Goal: Transaction & Acquisition: Download file/media

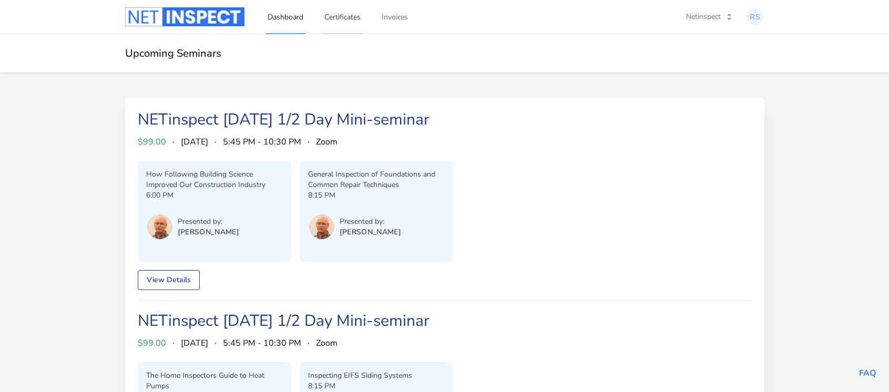
click at [351, 16] on link "Certificates" at bounding box center [342, 16] width 40 height 35
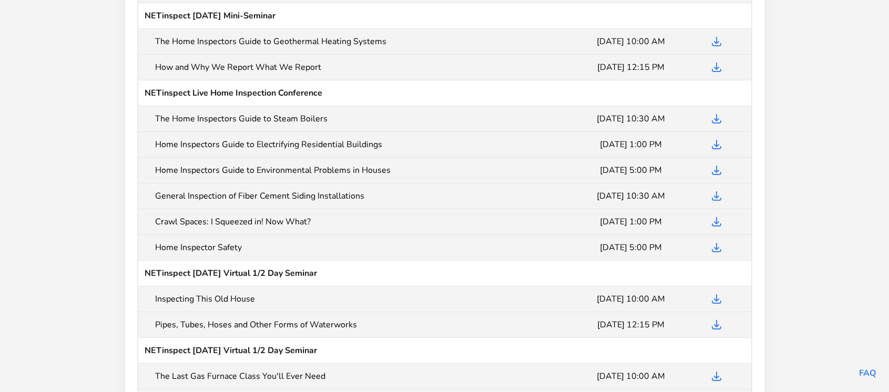
scroll to position [315, 0]
click at [714, 246] on icon at bounding box center [716, 246] width 8 height 8
click at [715, 222] on icon "Download Certificate" at bounding box center [716, 220] width 13 height 13
click at [713, 196] on icon at bounding box center [716, 194] width 8 height 8
click at [712, 171] on icon "Download Certificate" at bounding box center [716, 168] width 13 height 13
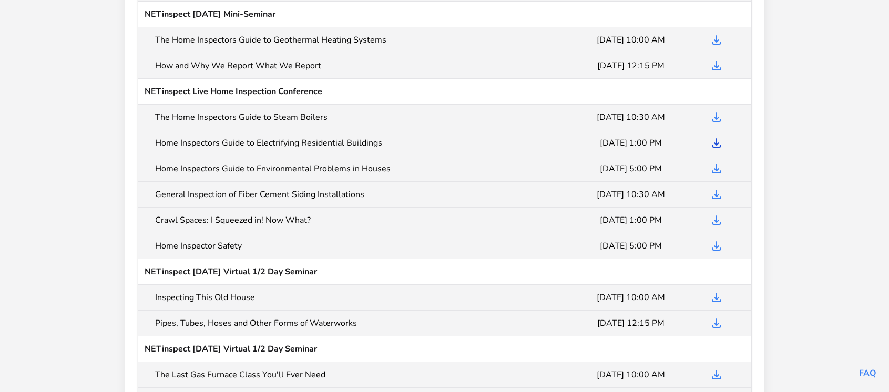
click at [710, 142] on icon "Download Certificate" at bounding box center [716, 143] width 13 height 13
click at [713, 119] on icon at bounding box center [716, 117] width 8 height 8
click at [715, 65] on icon "Download Certificate" at bounding box center [716, 65] width 13 height 13
click at [710, 40] on icon "Download Certificate" at bounding box center [716, 40] width 13 height 13
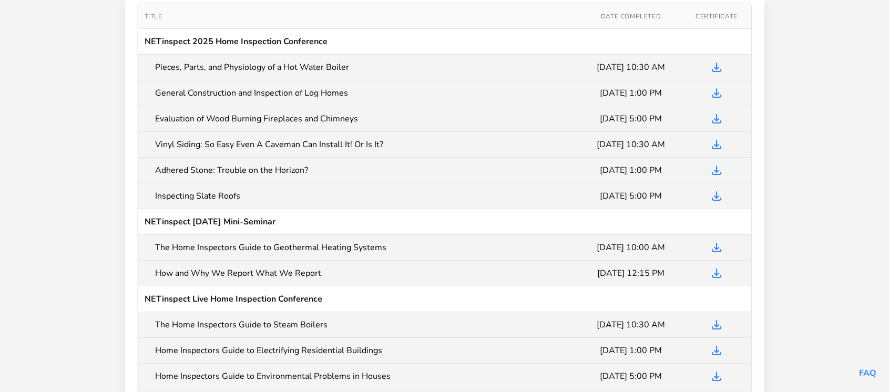
scroll to position [89, 0]
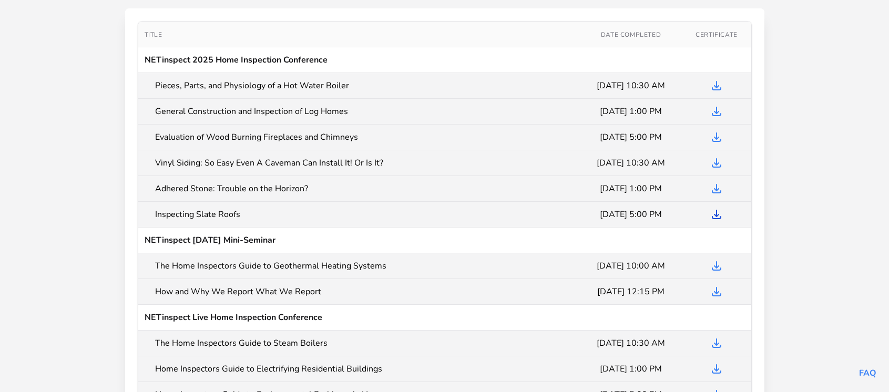
click at [714, 215] on icon at bounding box center [716, 214] width 8 height 8
click at [711, 187] on icon "Download Certificate" at bounding box center [716, 188] width 13 height 13
click at [713, 160] on icon "Download Certificate" at bounding box center [716, 163] width 13 height 13
click at [710, 136] on icon "Download Certificate" at bounding box center [716, 137] width 13 height 13
click at [717, 112] on icon "Download Certificate" at bounding box center [716, 111] width 13 height 13
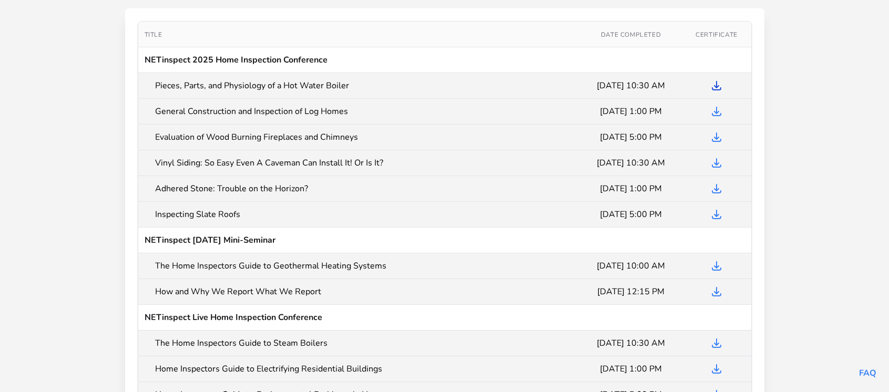
click at [717, 87] on icon "Download Certificate" at bounding box center [716, 85] width 13 height 13
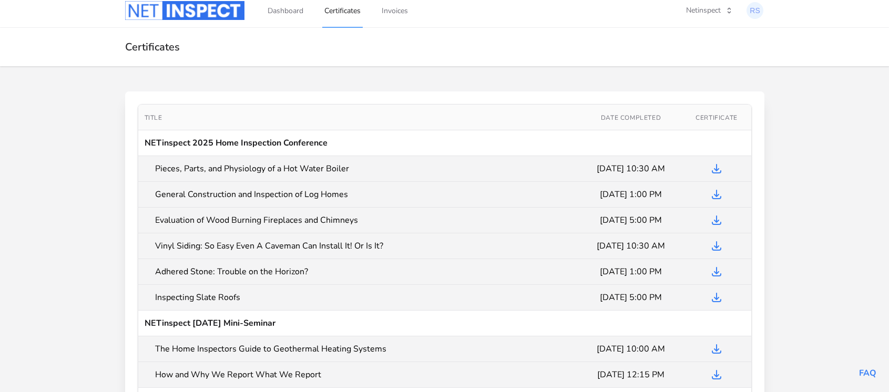
scroll to position [0, 0]
